Goal: Use online tool/utility: Utilize a website feature to perform a specific function

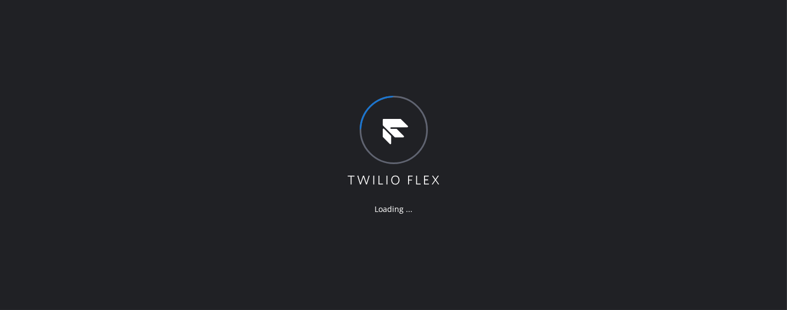
click at [177, 178] on div "Loading ..." at bounding box center [393, 155] width 787 height 310
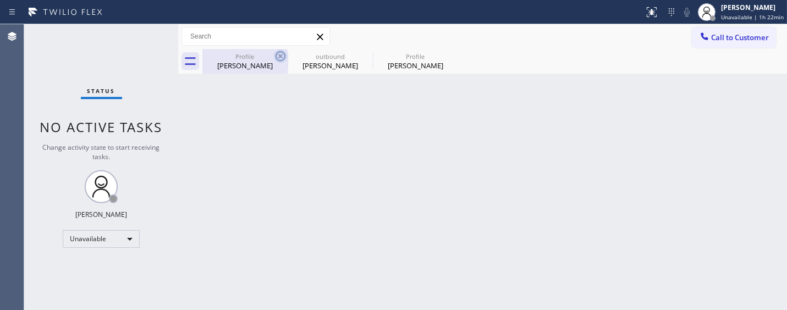
click at [281, 55] on icon at bounding box center [280, 56] width 13 height 13
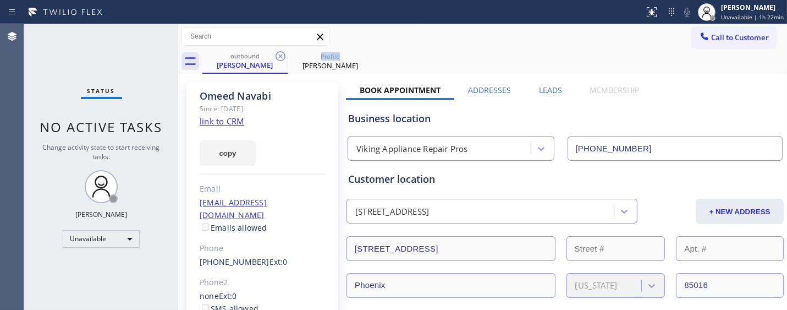
click at [281, 55] on icon at bounding box center [280, 56] width 13 height 13
click at [430, 40] on div "Call to Customer Outbound call Location Search location Your caller id phone nu…" at bounding box center [482, 36] width 609 height 19
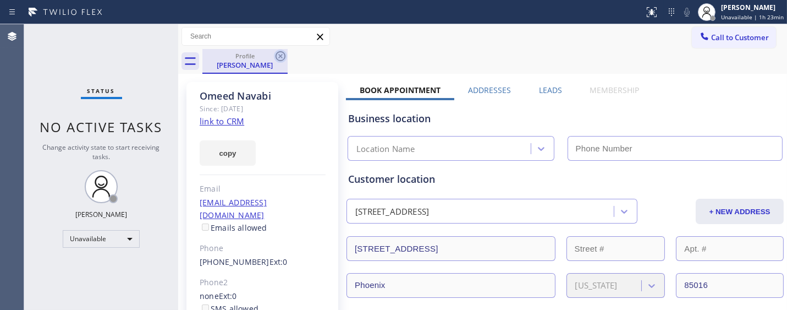
click at [278, 58] on icon at bounding box center [281, 56] width 10 height 10
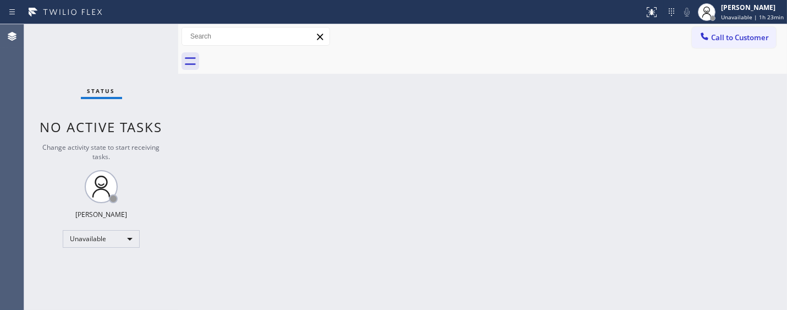
click at [319, 39] on icon at bounding box center [320, 37] width 6 height 6
click at [273, 211] on div "Back to Dashboard Change Sender ID Customers Technicians Select a contact Outbo…" at bounding box center [482, 166] width 609 height 285
click at [300, 110] on div "Back to Dashboard Change Sender ID Customers Technicians Select a contact Outbo…" at bounding box center [482, 166] width 609 height 285
drag, startPoint x: 389, startPoint y: 64, endPoint x: 502, endPoint y: 18, distance: 122.1
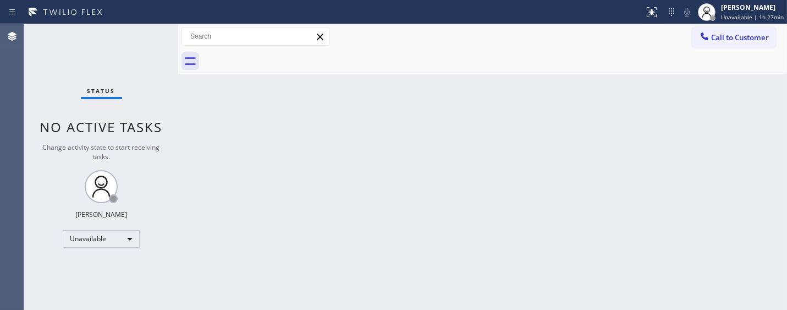
click at [389, 64] on div at bounding box center [494, 61] width 585 height 25
click at [268, 108] on div "Back to Dashboard Change Sender ID Customers Technicians Select a contact Outbo…" at bounding box center [482, 166] width 609 height 285
drag, startPoint x: 257, startPoint y: 140, endPoint x: 344, endPoint y: 106, distance: 93.4
click at [257, 140] on div "Back to Dashboard Change Sender ID Customers Technicians Select a contact Outbo…" at bounding box center [482, 166] width 609 height 285
click at [719, 36] on span "Call to Customer" at bounding box center [740, 37] width 58 height 10
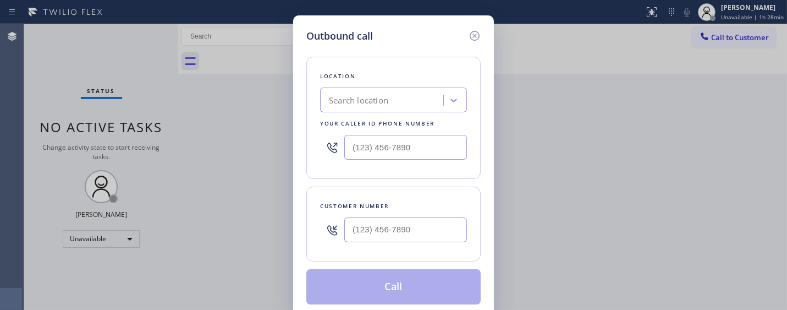
drag, startPoint x: 432, startPoint y: 128, endPoint x: 428, endPoint y: 140, distance: 12.7
click at [431, 131] on div "Location Search location Your caller id phone number" at bounding box center [393, 118] width 174 height 122
click at [436, 149] on input "(___) ___-____" at bounding box center [405, 147] width 123 height 25
paste input "877) 748-5179"
type input "[PHONE_NUMBER]"
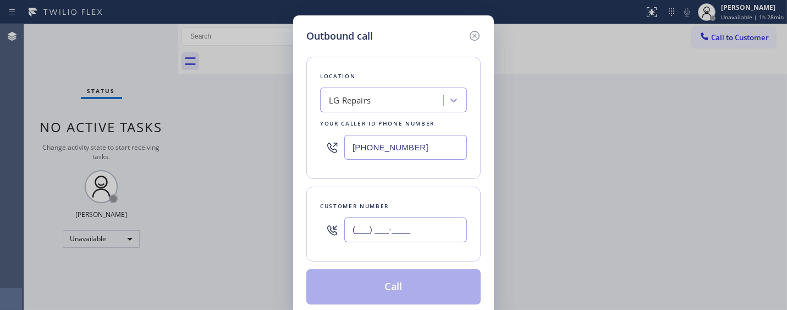
click at [367, 226] on input "(___) ___-____" at bounding box center [405, 229] width 123 height 25
paste input "916) 276-9490"
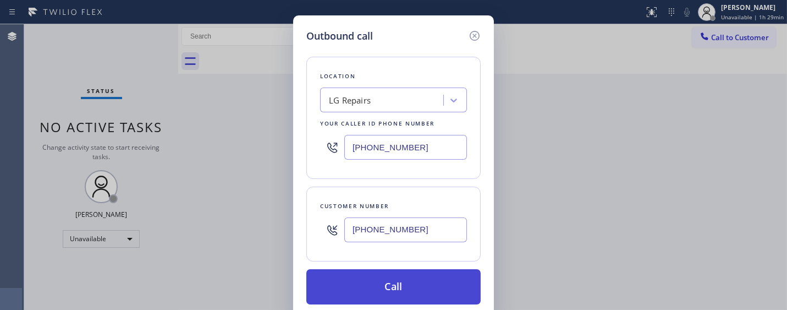
type input "[PHONE_NUMBER]"
click at [399, 286] on button "Call" at bounding box center [393, 286] width 174 height 35
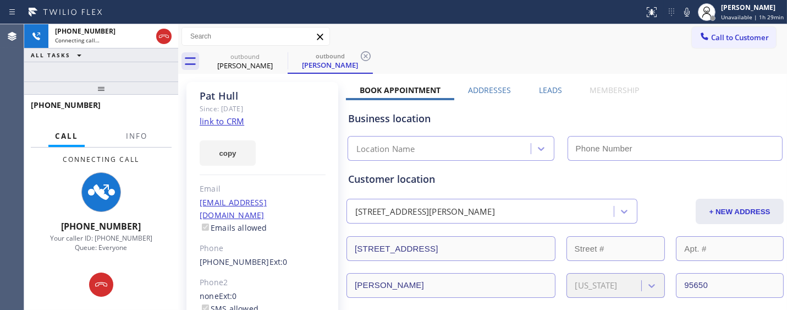
drag, startPoint x: 162, startPoint y: 86, endPoint x: 224, endPoint y: 41, distance: 77.1
click at [161, 73] on div "[PHONE_NUMBER] Connecting call… ALL TASKS ALL TASKS ACTIVE TASKS TASKS IN WRAP …" at bounding box center [101, 166] width 154 height 285
type input "[PHONE_NUMBER]"
click at [689, 7] on icon at bounding box center [686, 12] width 13 height 13
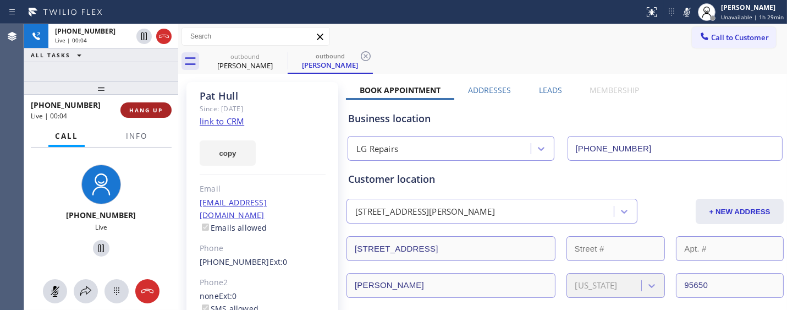
click at [156, 106] on span "HANG UP" at bounding box center [146, 110] width 34 height 8
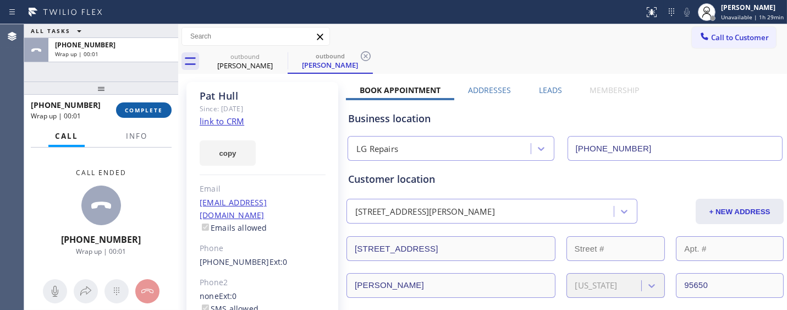
click at [156, 106] on span "COMPLETE" at bounding box center [144, 110] width 38 height 8
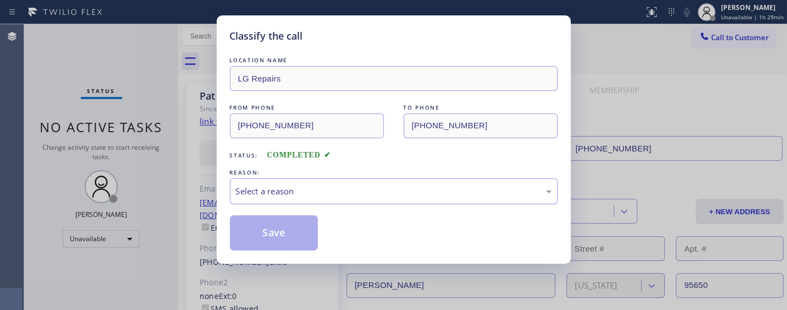
drag, startPoint x: 317, startPoint y: 189, endPoint x: 322, endPoint y: 178, distance: 12.1
click at [317, 189] on div "Select a reason" at bounding box center [394, 191] width 316 height 13
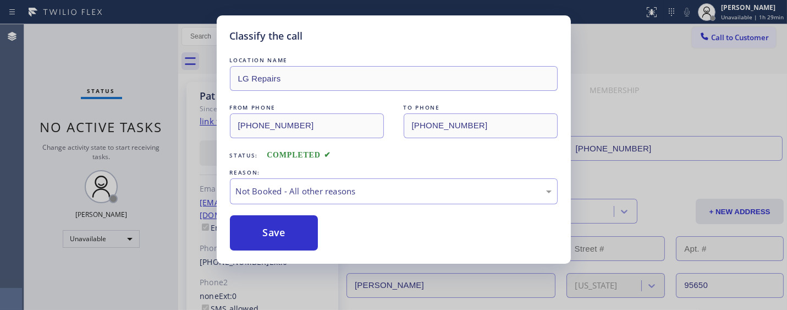
click at [284, 228] on button "Save" at bounding box center [274, 232] width 89 height 35
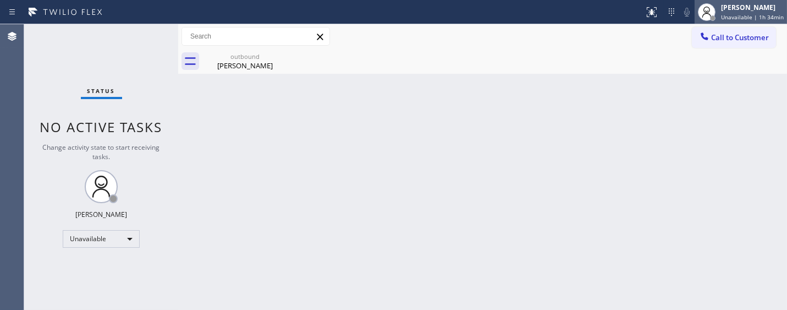
click at [754, 20] on span "Unavailable | 1h 34min" at bounding box center [752, 17] width 63 height 8
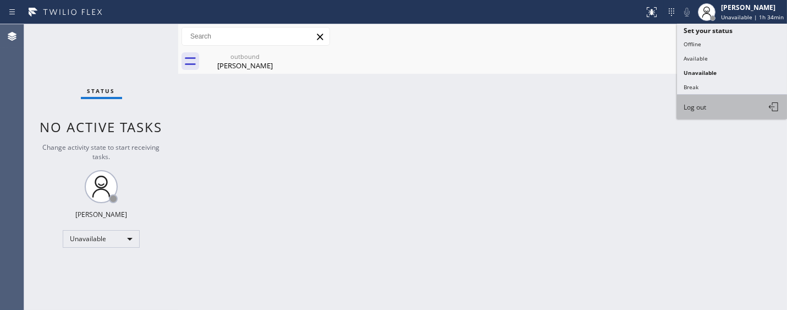
click at [690, 108] on span "Log out" at bounding box center [695, 106] width 23 height 9
